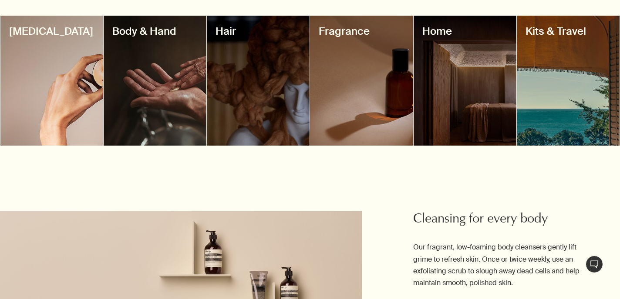
scroll to position [801, 0]
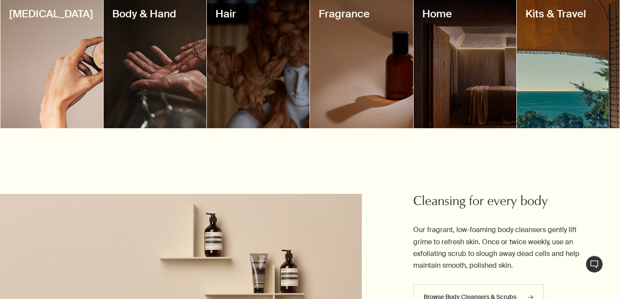
click at [74, 65] on div at bounding box center [51, 63] width 103 height 130
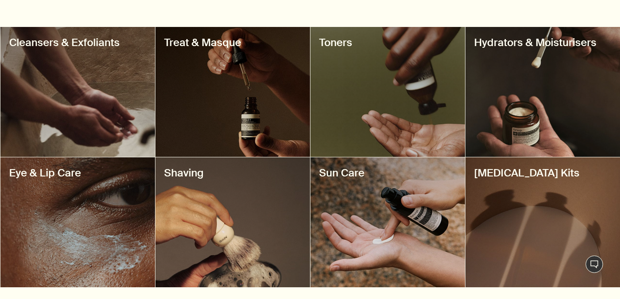
scroll to position [348, 0]
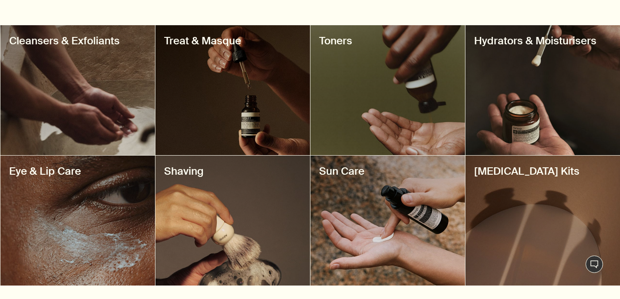
click at [538, 68] on div at bounding box center [542, 90] width 155 height 130
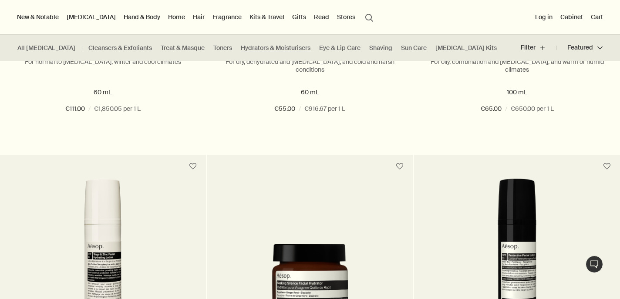
scroll to position [1410, 0]
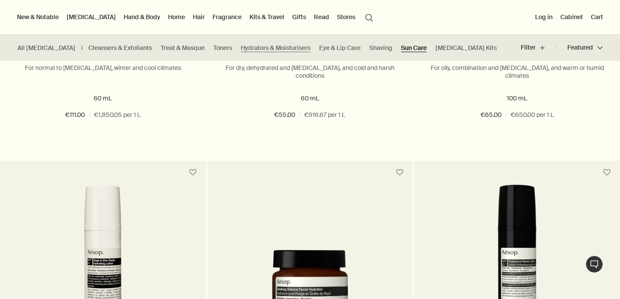
click at [401, 47] on link "Sun Care" at bounding box center [414, 48] width 26 height 8
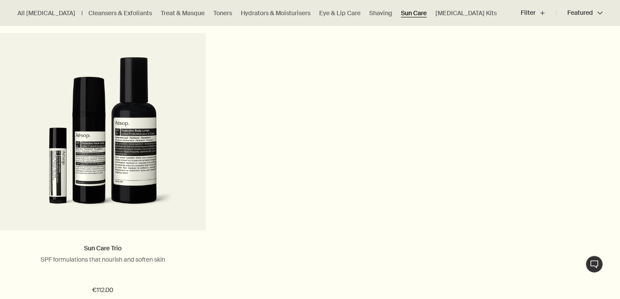
scroll to position [916, 0]
